Goal: Task Accomplishment & Management: Manage account settings

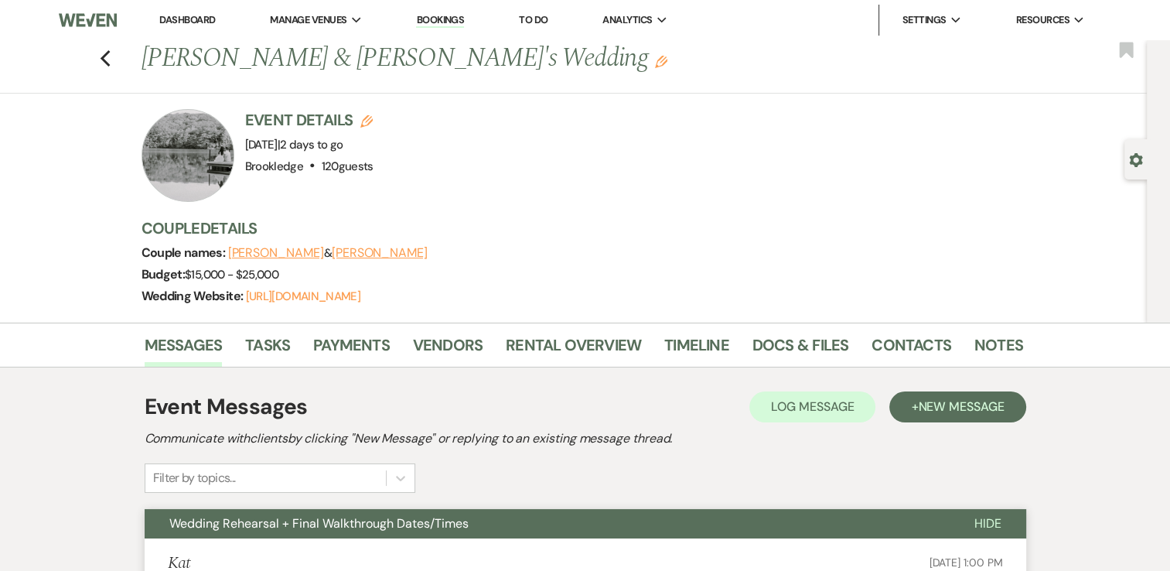
click at [204, 21] on link "Dashboard" at bounding box center [187, 19] width 56 height 13
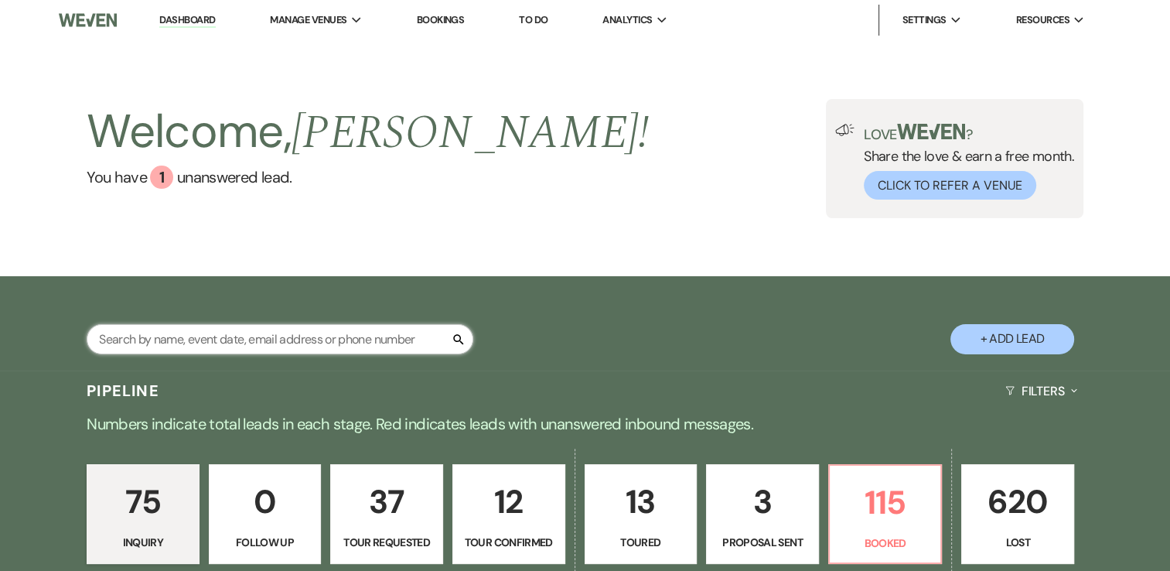
click at [319, 339] on input "text" at bounding box center [280, 339] width 387 height 30
type input "[PERSON_NAME]"
select select "8"
select select "7"
select select "8"
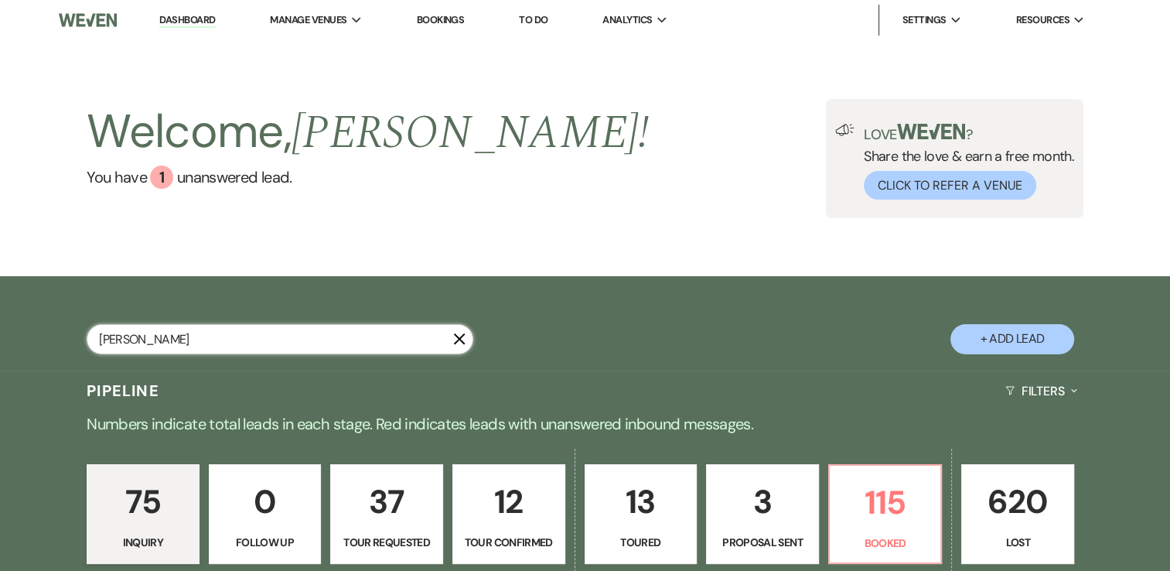
select select "5"
select select "8"
select select "7"
select select "8"
select select "7"
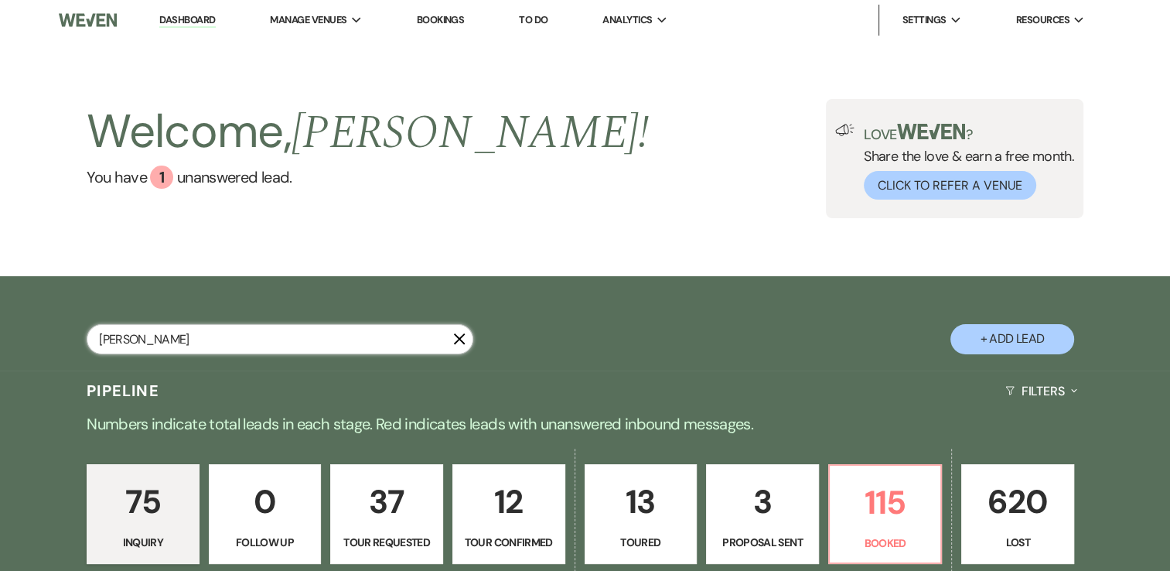
select select "8"
select select "5"
select select "8"
select select "5"
select select "8"
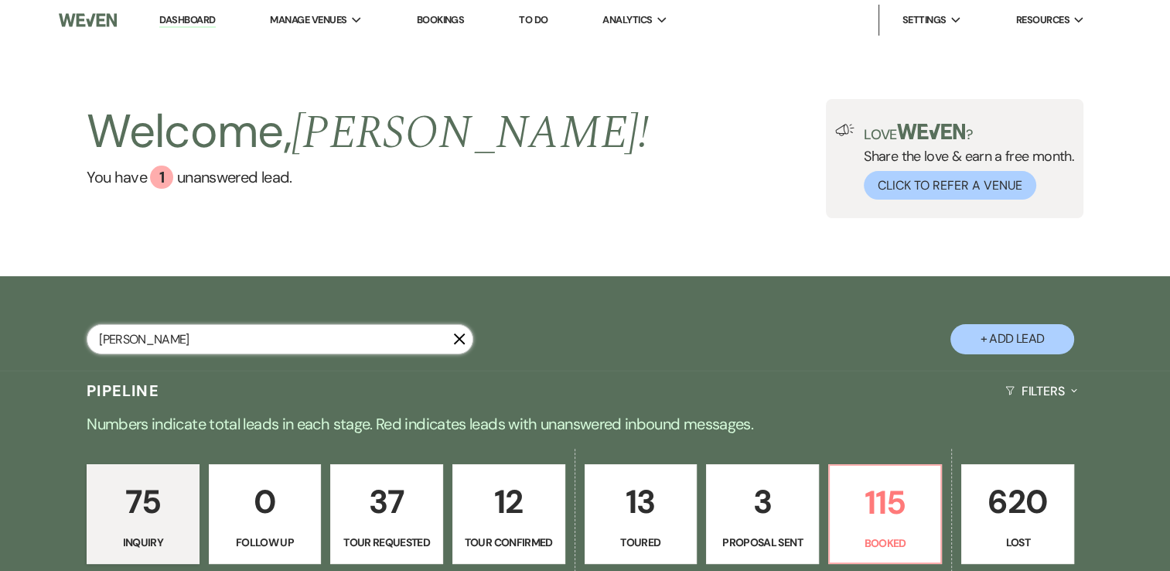
select select "5"
select select "8"
select select "5"
select select "8"
select select "5"
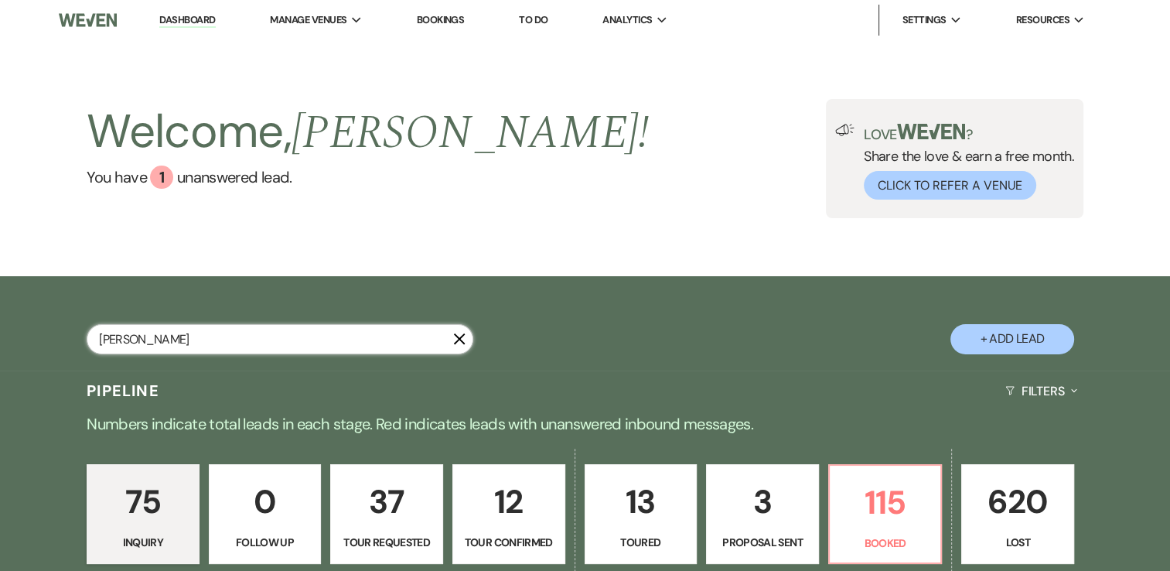
select select "8"
select select "5"
select select "8"
select select "5"
select select "8"
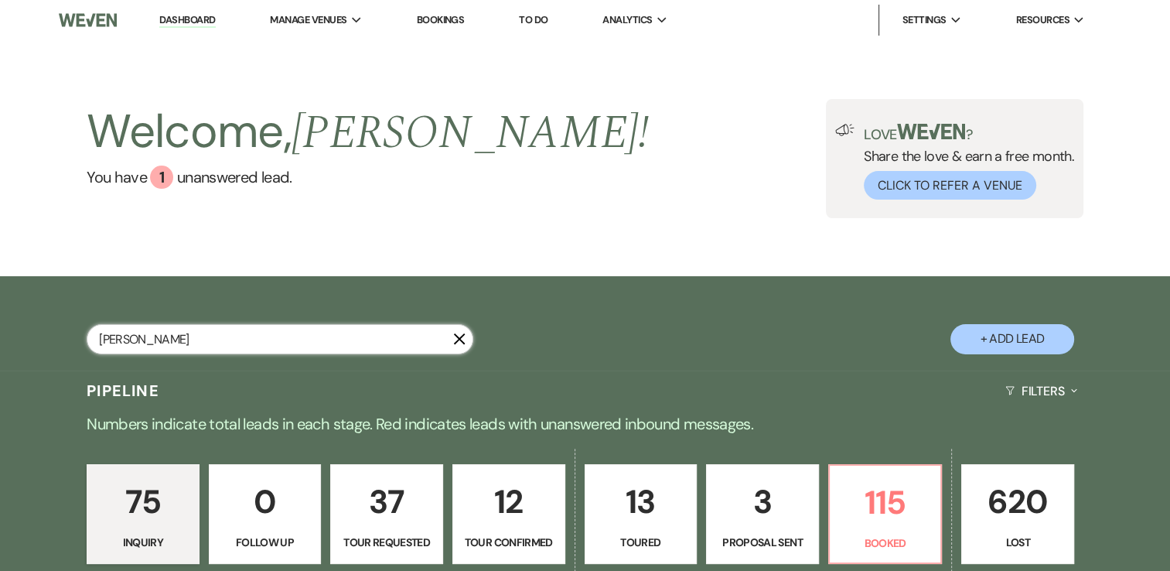
select select "9"
select select "8"
select select "7"
select select "8"
select select "5"
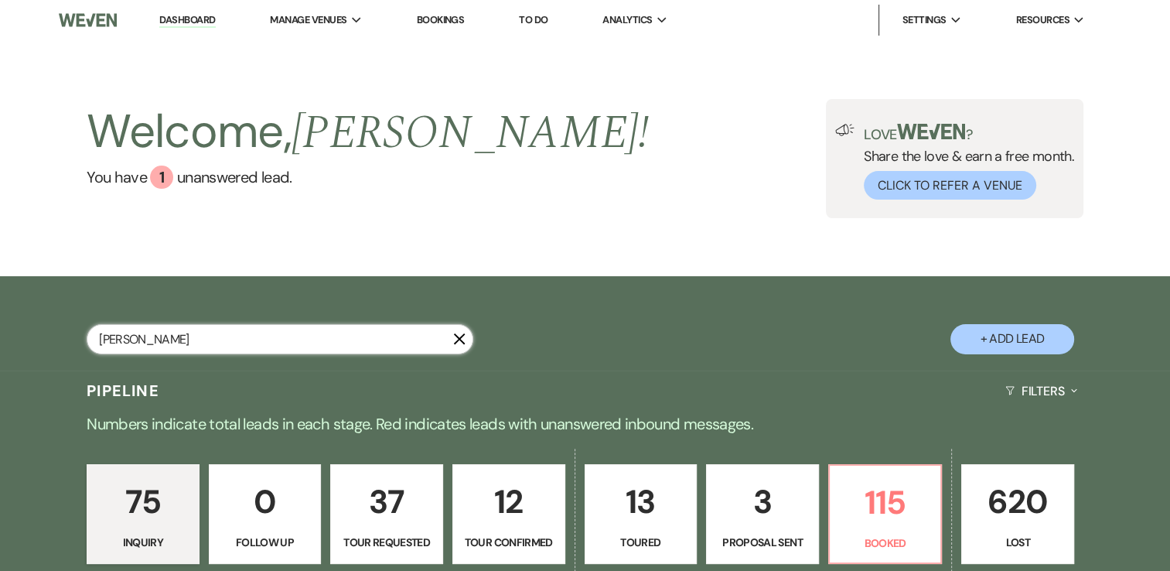
select select "8"
select select "5"
select select "8"
select select "1"
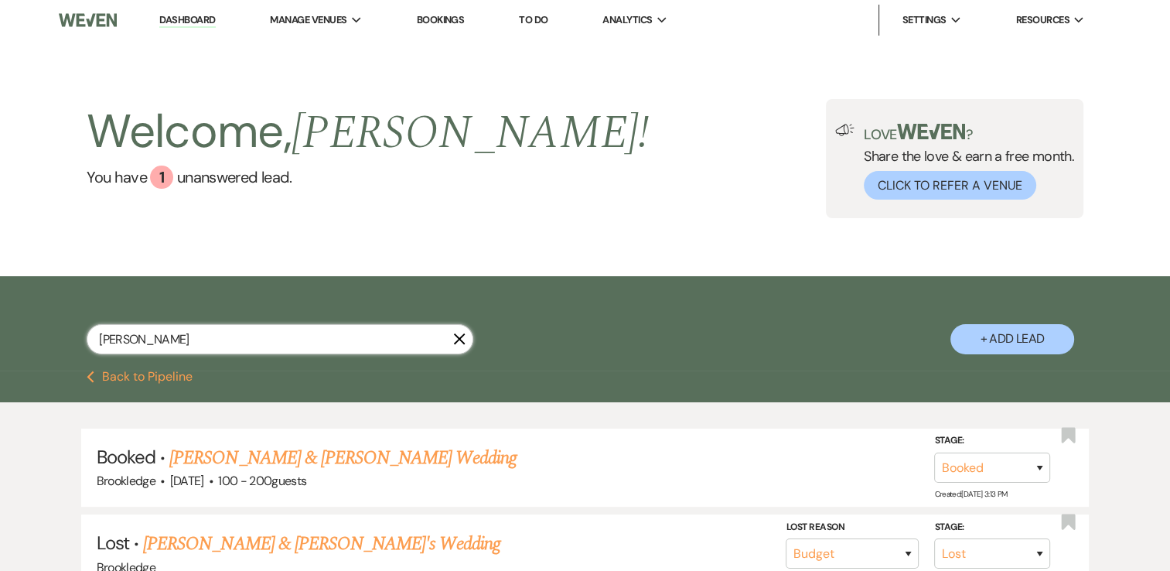
type input "[PERSON_NAME]"
select select "8"
select select "7"
select select "8"
select select "5"
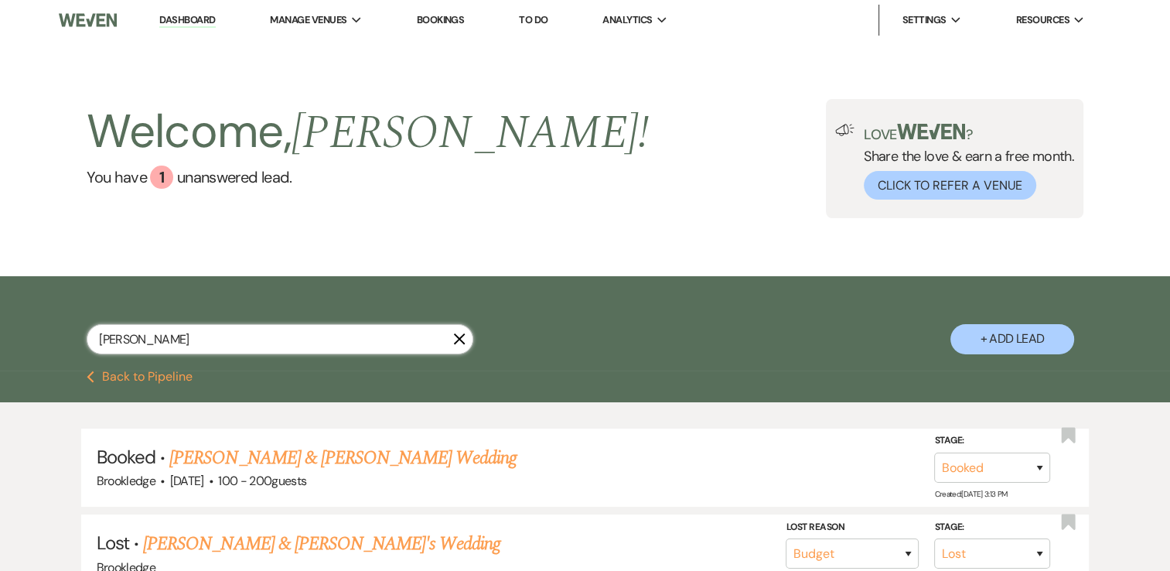
select select "8"
select select "7"
select select "8"
select select "7"
select select "8"
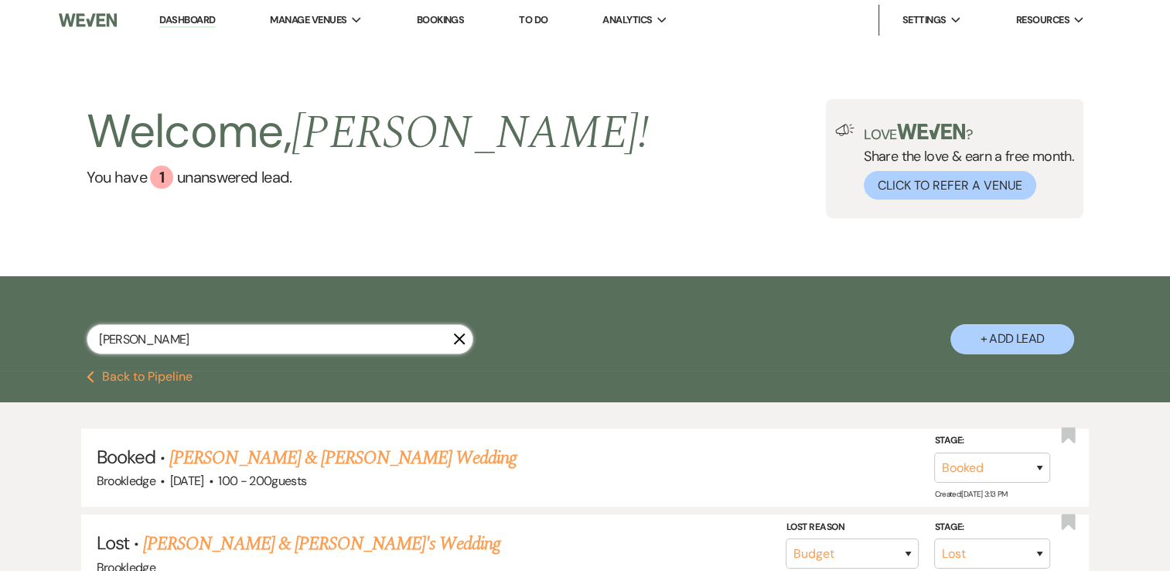
select select "5"
select select "8"
select select "9"
select select "8"
select select "5"
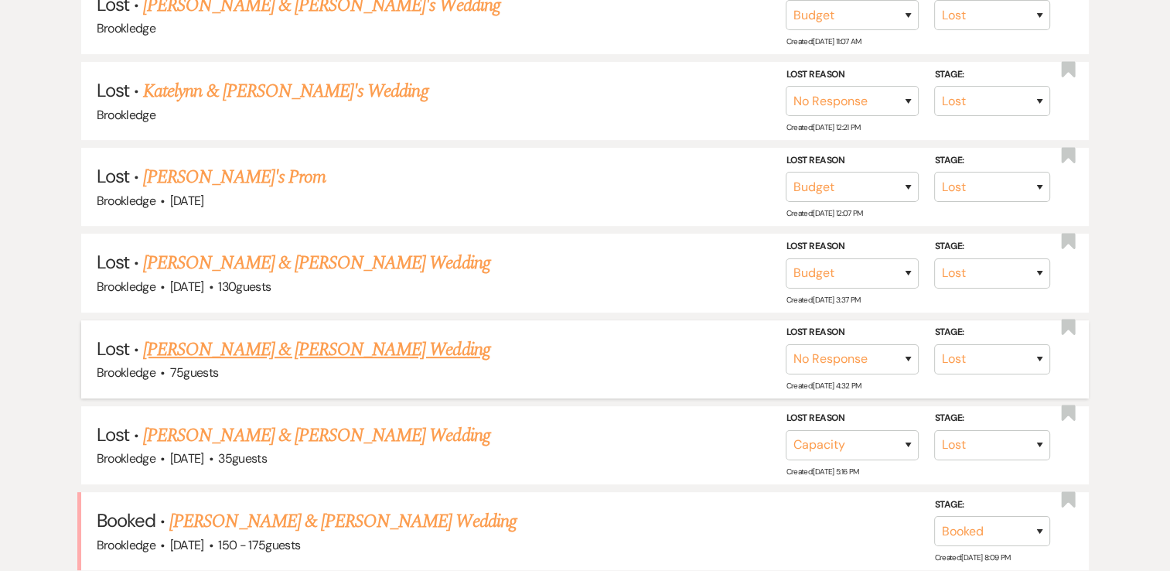
scroll to position [619, 0]
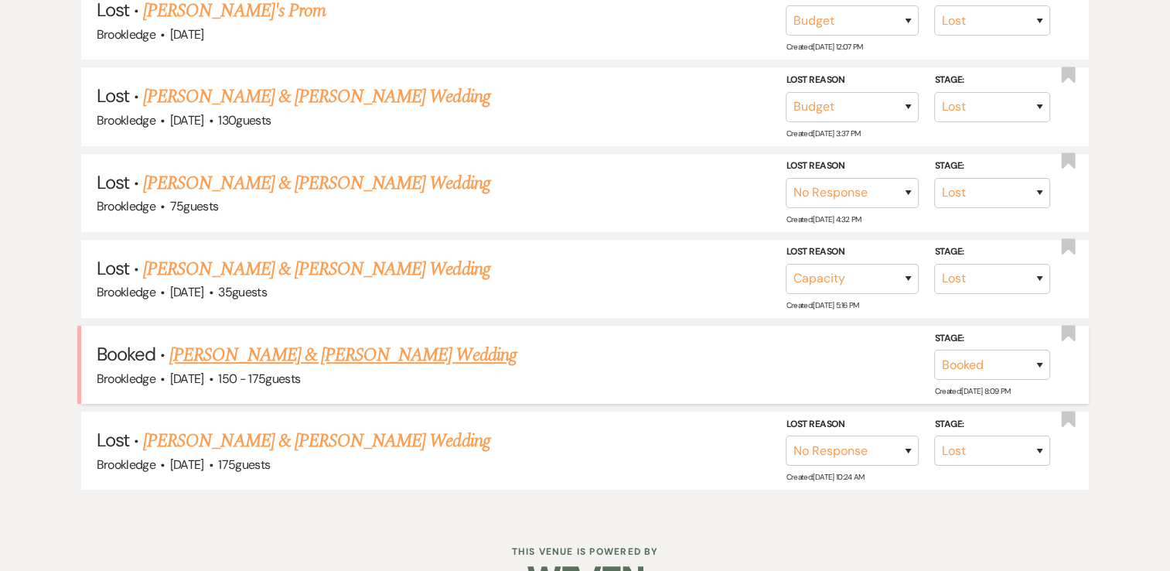
type input "[PERSON_NAME]"
click at [355, 348] on link "[PERSON_NAME] & [PERSON_NAME] Wedding" at bounding box center [342, 355] width 346 height 28
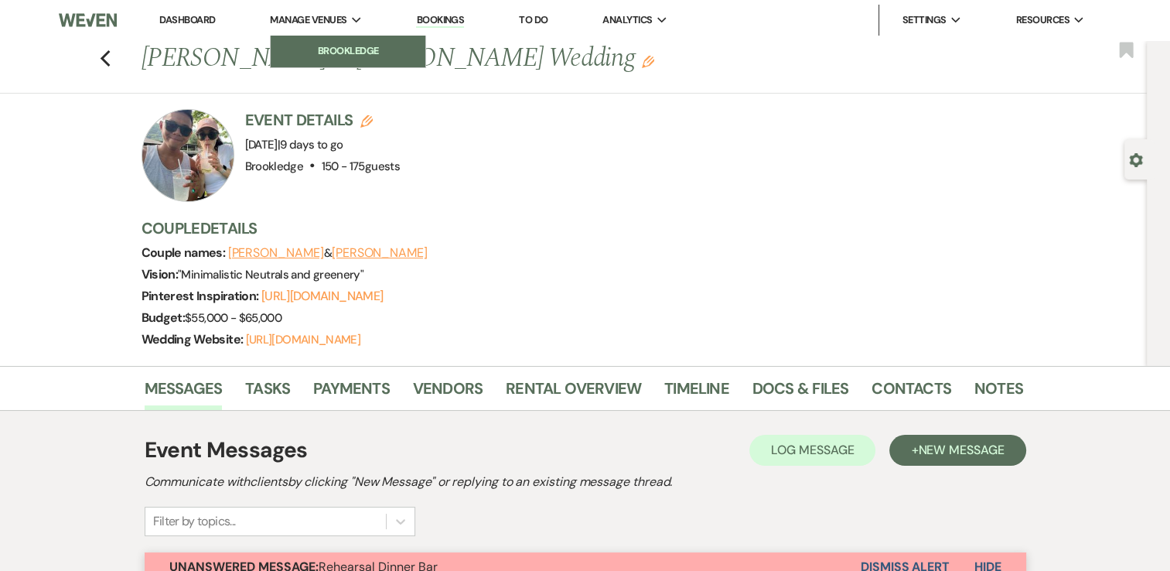
click at [333, 55] on li "Brookledge" at bounding box center [347, 50] width 139 height 15
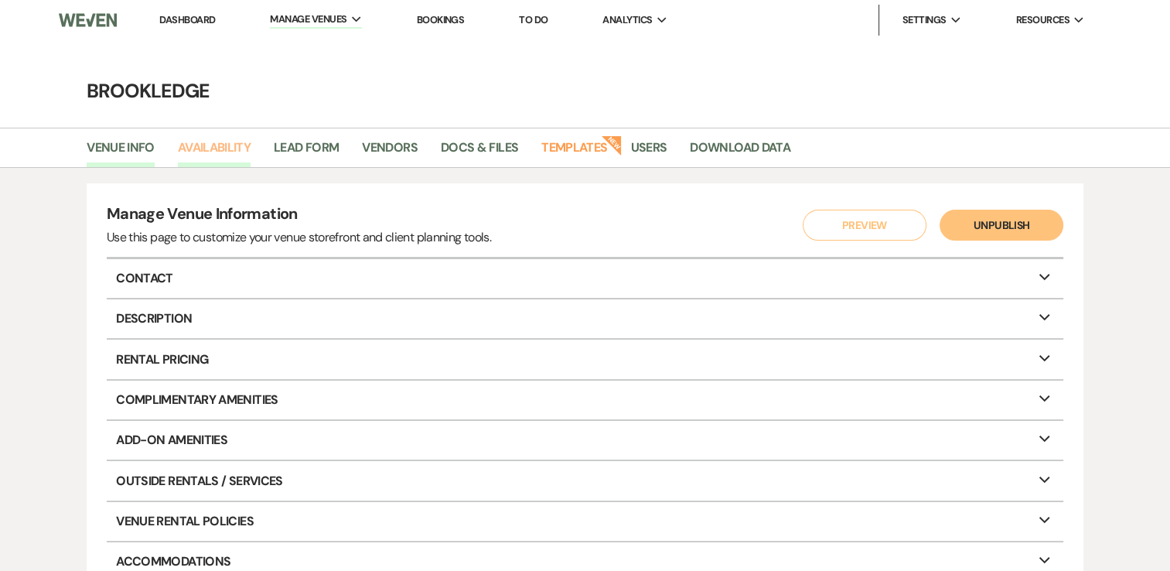
click at [210, 148] on link "Availability" at bounding box center [214, 152] width 73 height 29
select select "3"
select select "2026"
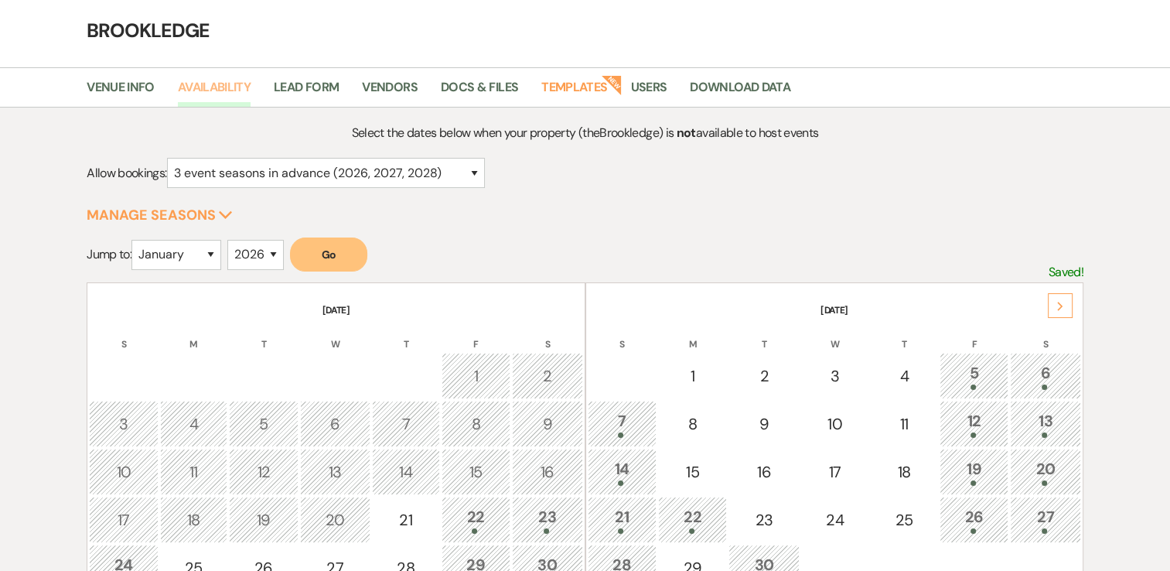
scroll to position [155, 0]
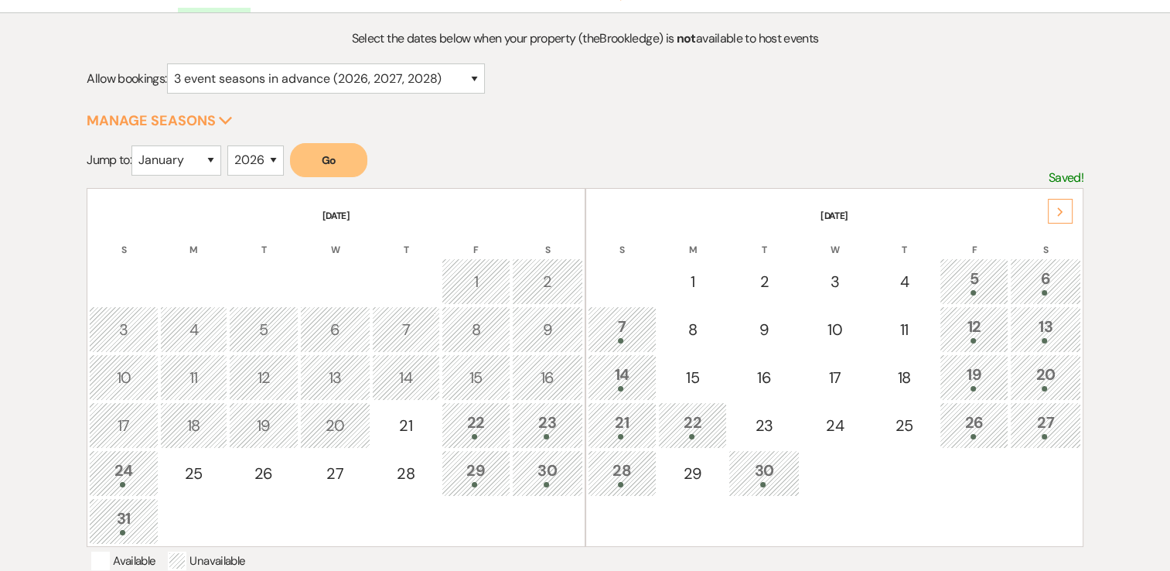
click at [549, 326] on div "9" at bounding box center [547, 329] width 54 height 23
select select "other"
select select "false"
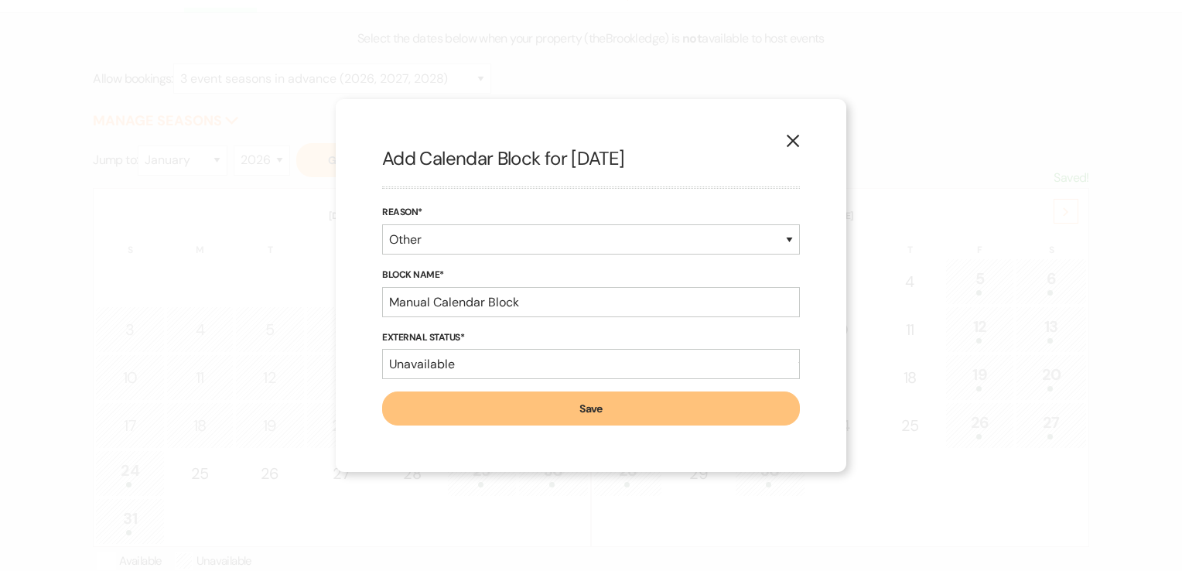
click at [800, 135] on button "X" at bounding box center [792, 140] width 23 height 27
